Goal: Transaction & Acquisition: Obtain resource

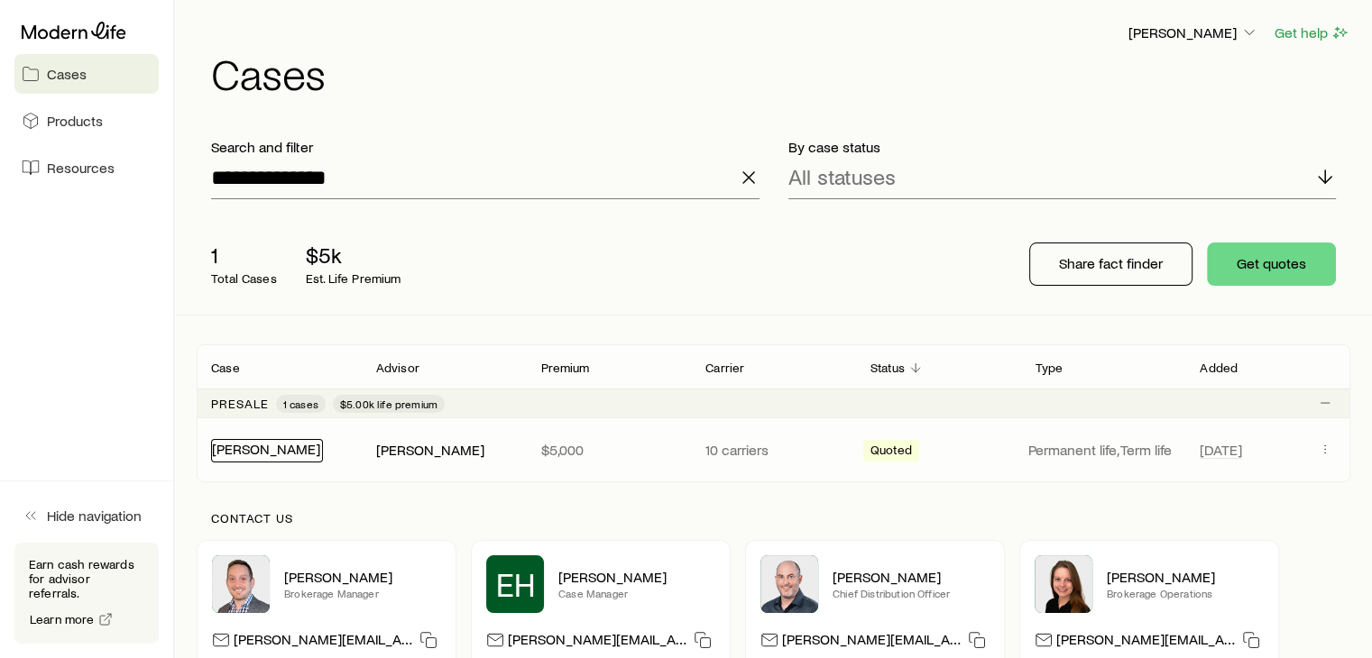
click at [256, 443] on link "[PERSON_NAME]" at bounding box center [266, 448] width 108 height 17
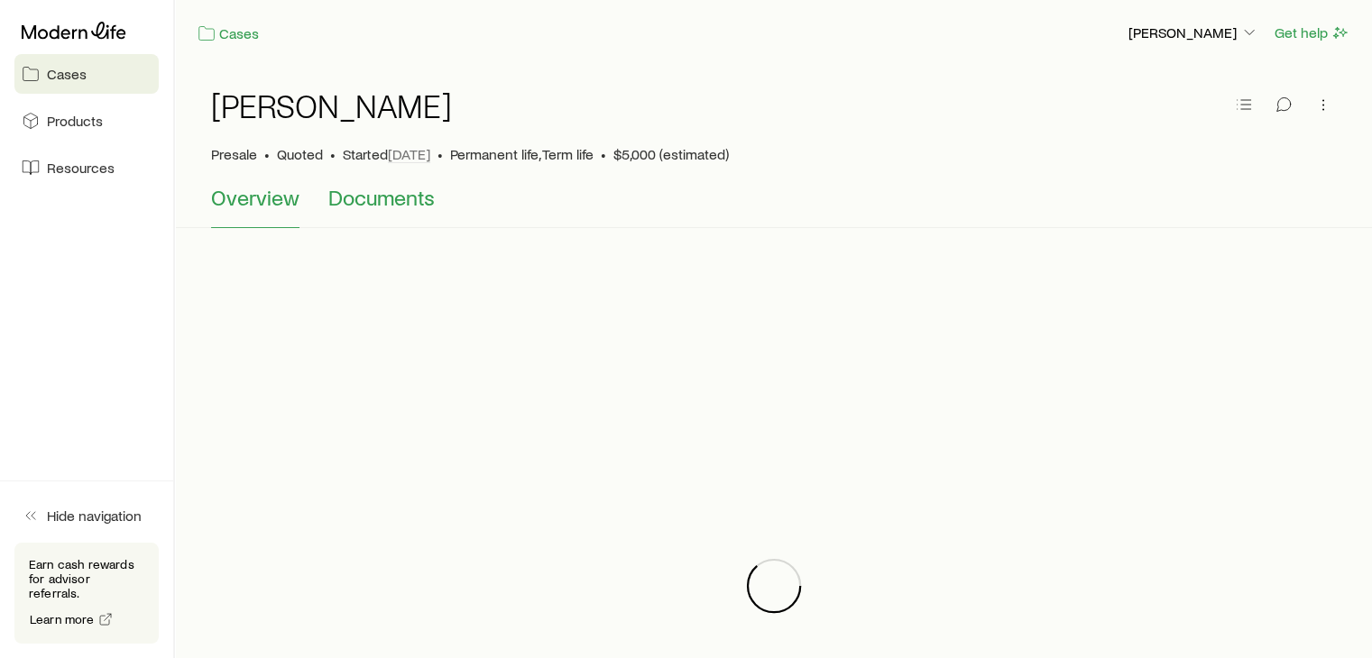
click at [401, 199] on span "Documents" at bounding box center [381, 197] width 106 height 25
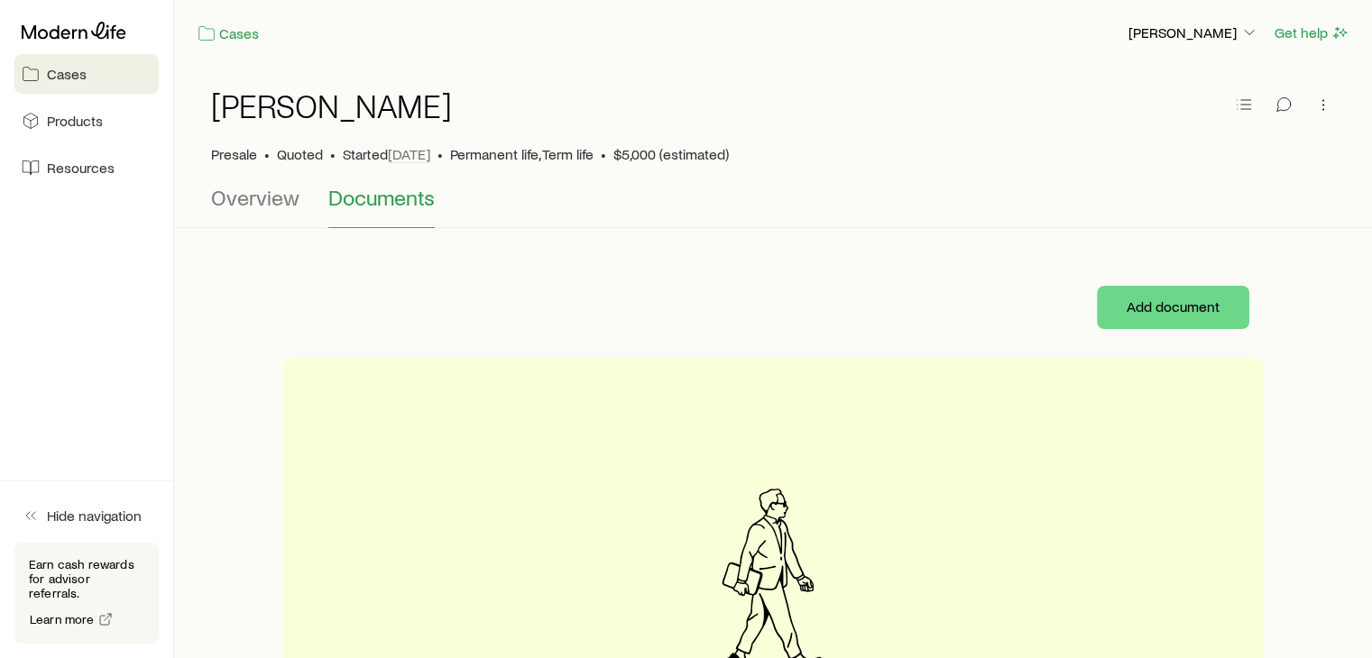
click at [387, 209] on span "Documents" at bounding box center [381, 197] width 106 height 25
click at [258, 205] on span "Overview" at bounding box center [255, 197] width 88 height 25
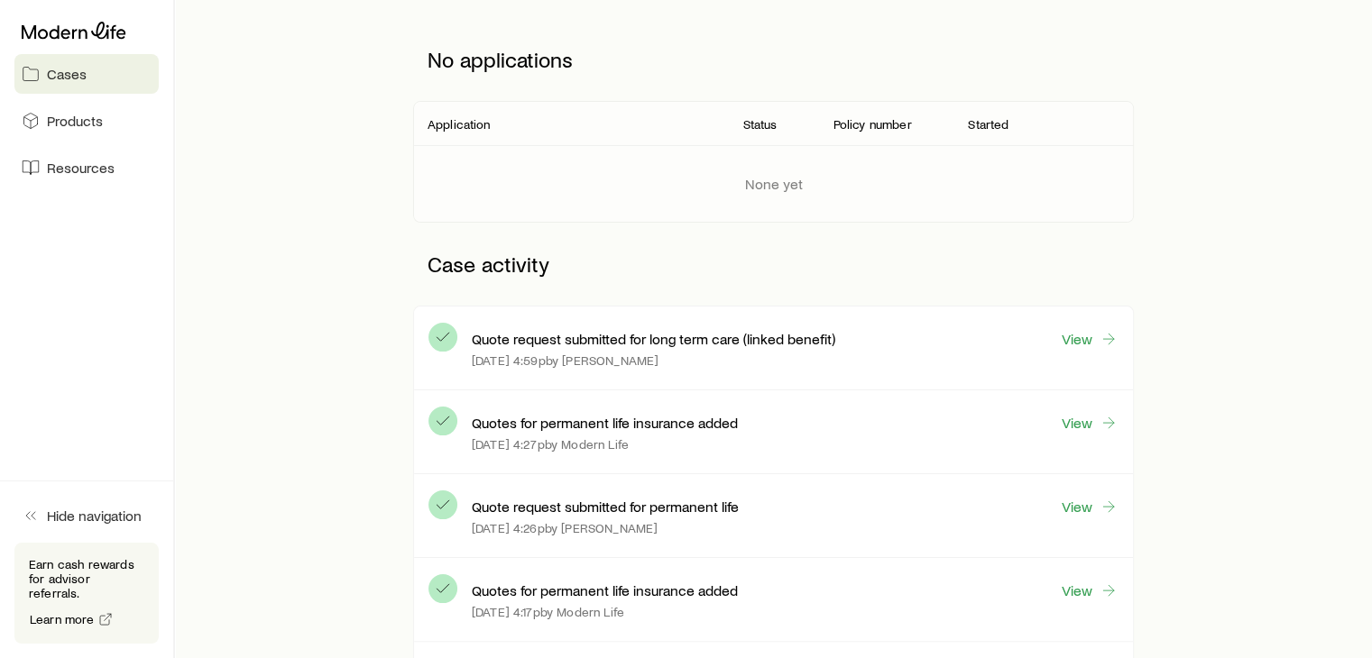
scroll to position [246, 0]
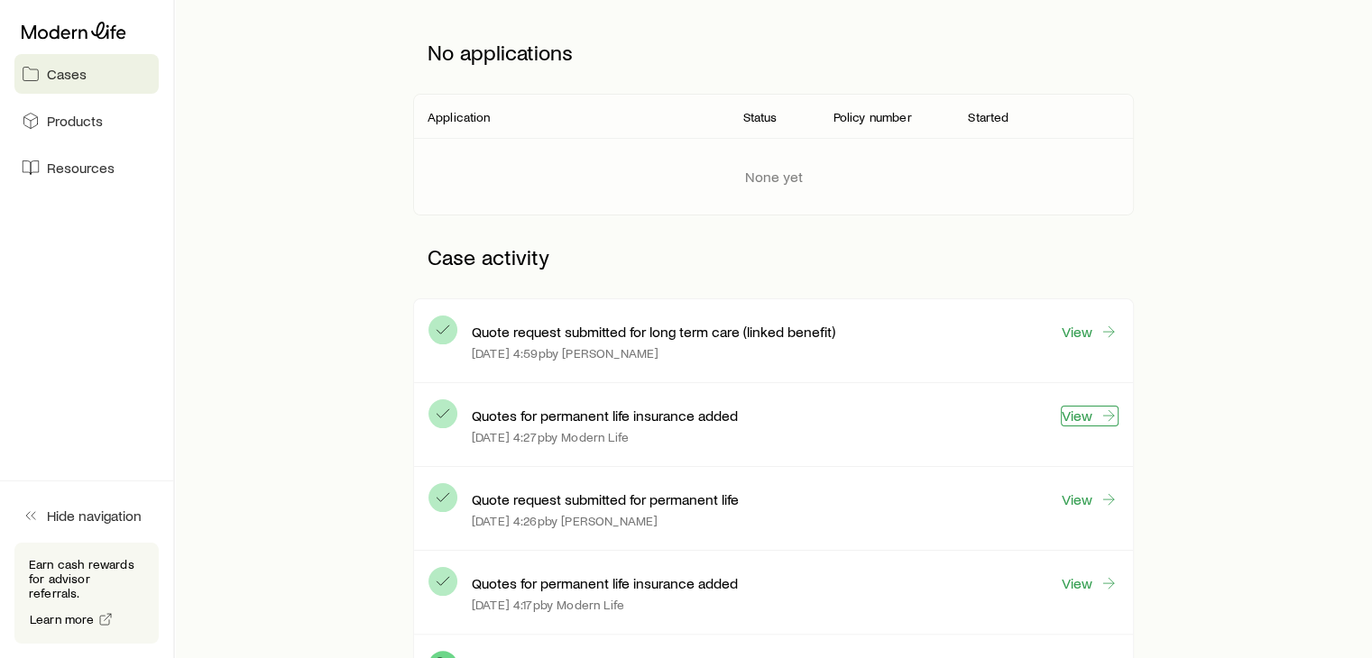
click at [1091, 416] on link "View" at bounding box center [1090, 416] width 58 height 21
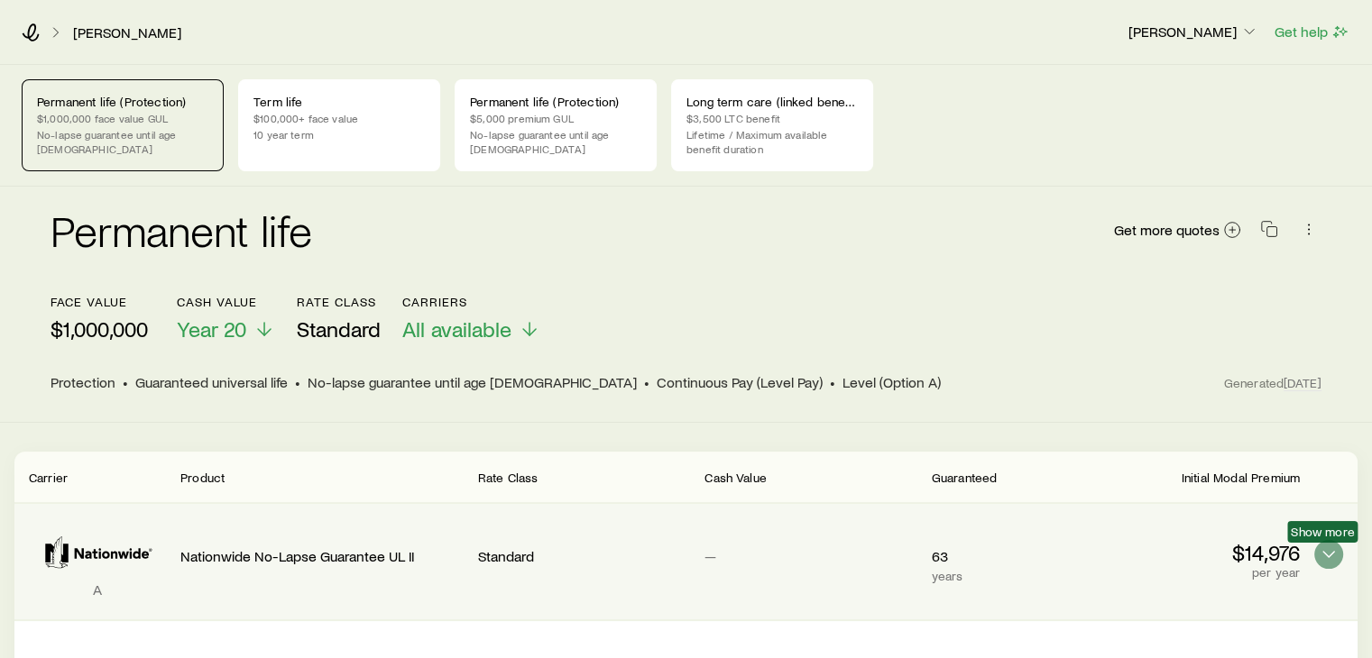
click at [1342, 553] on div "A Nationwide No-Lapse Guarantee UL II Standard — 63 years $14,976 per year Show…" at bounding box center [685, 561] width 1343 height 115
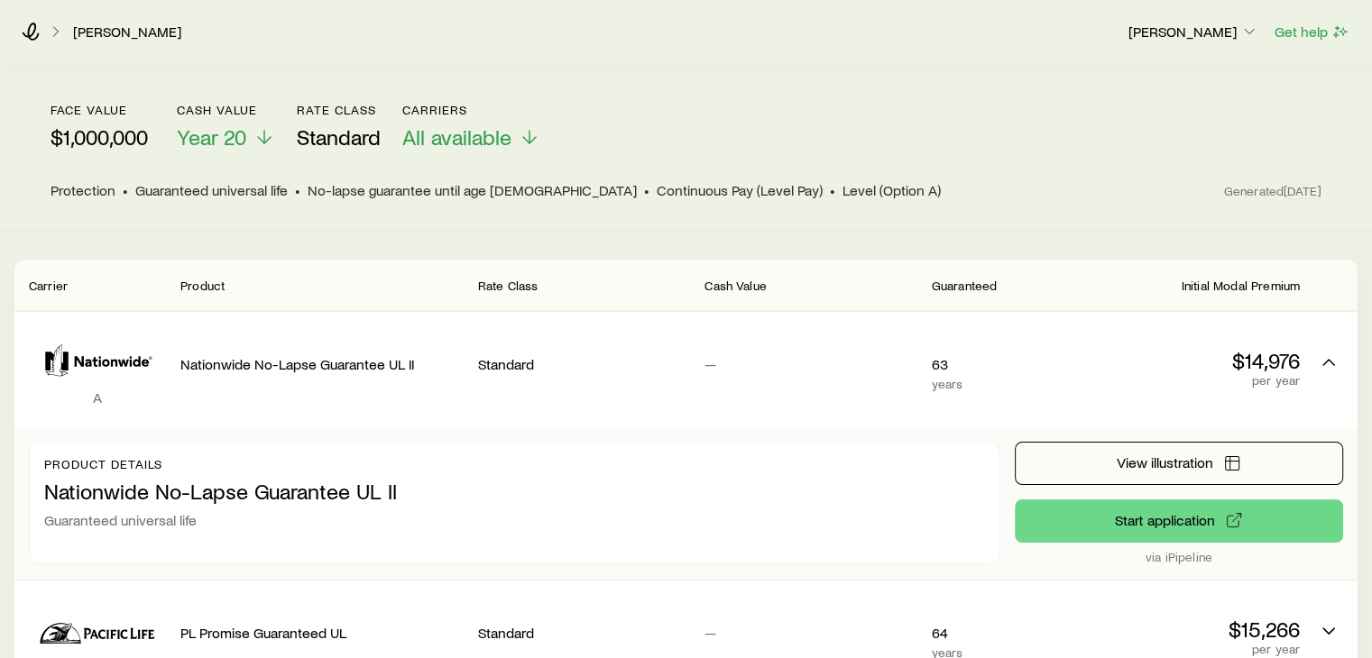
scroll to position [195, 0]
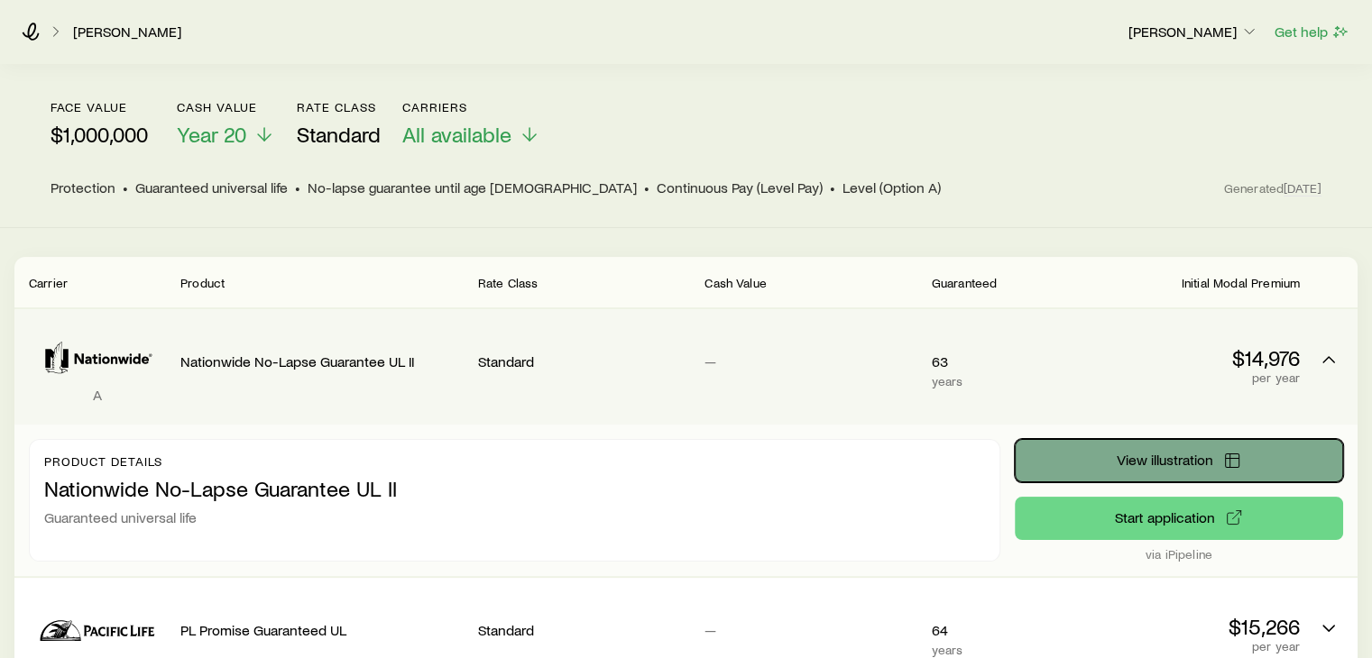
click at [1168, 460] on span "View illustration" at bounding box center [1164, 460] width 97 height 14
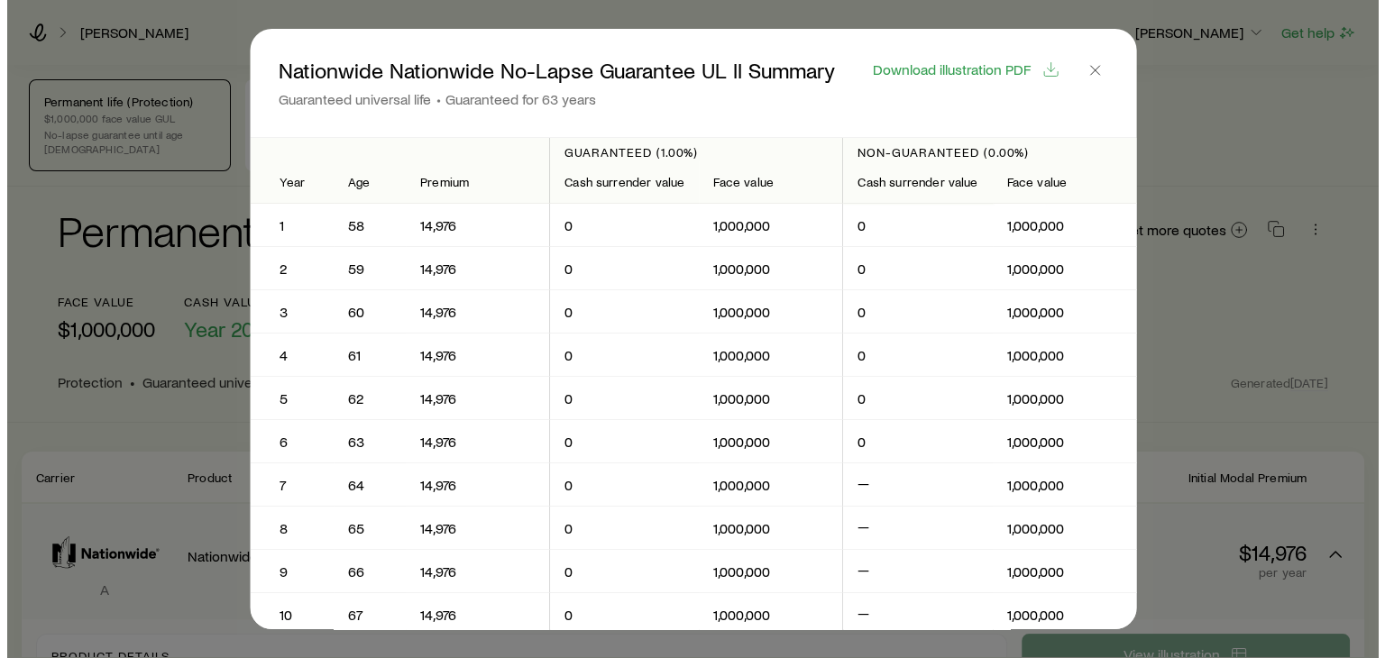
scroll to position [0, 0]
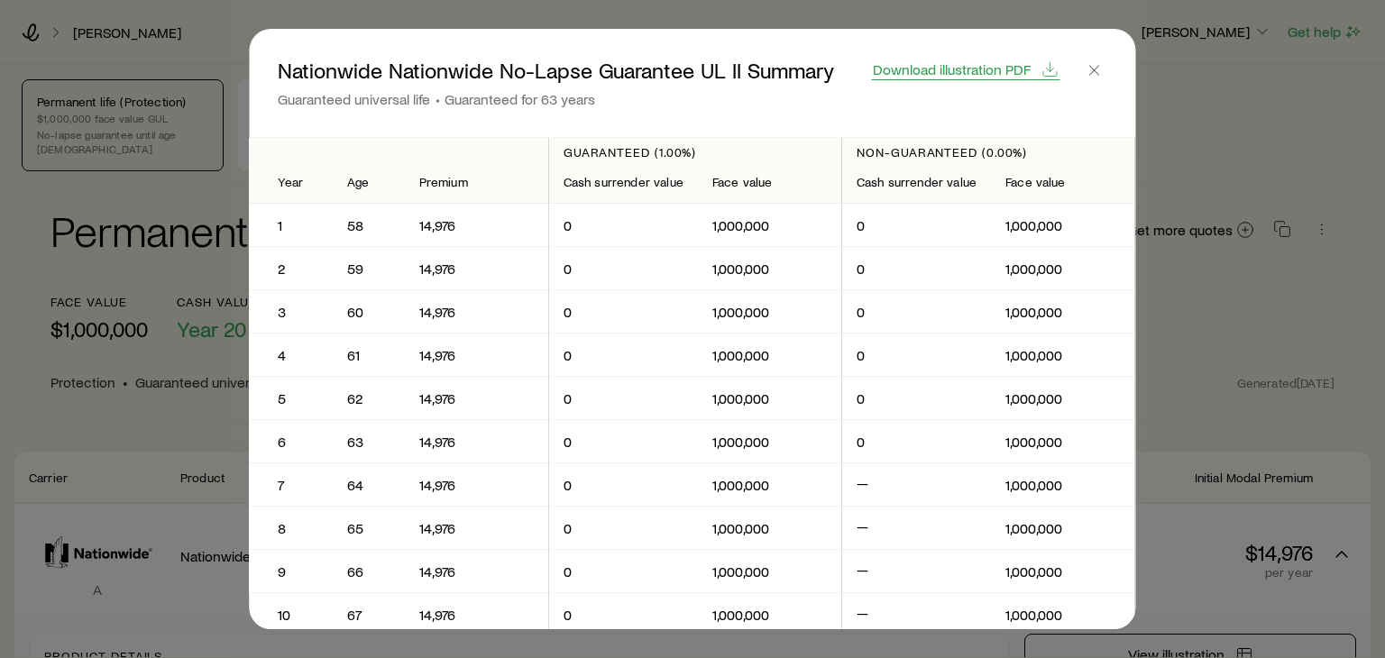
click at [996, 69] on span "Download illustration PDF" at bounding box center [952, 69] width 158 height 14
